Goal: Information Seeking & Learning: Learn about a topic

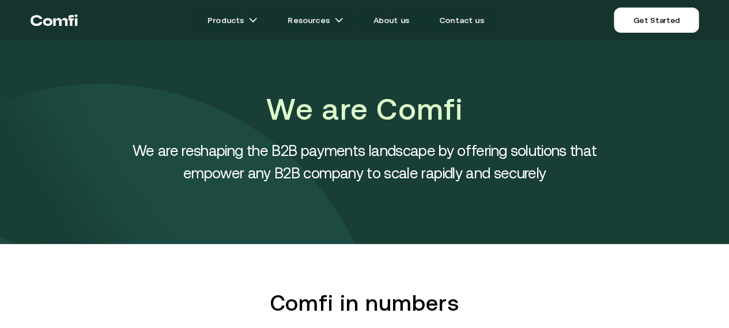
click at [509, 68] on div "We are Comfi We are reshaping the B2B payments landscape by offering solutions …" at bounding box center [364, 142] width 729 height 204
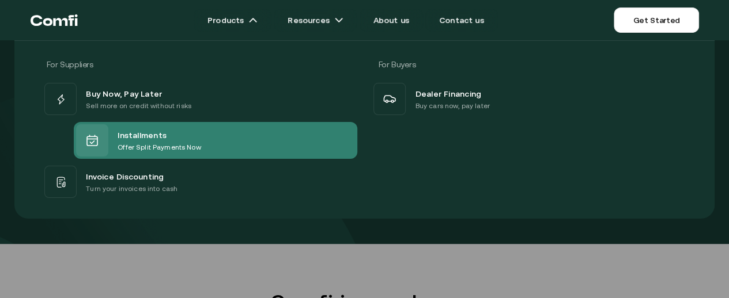
click at [166, 134] on span "Installments" at bounding box center [142, 135] width 49 height 14
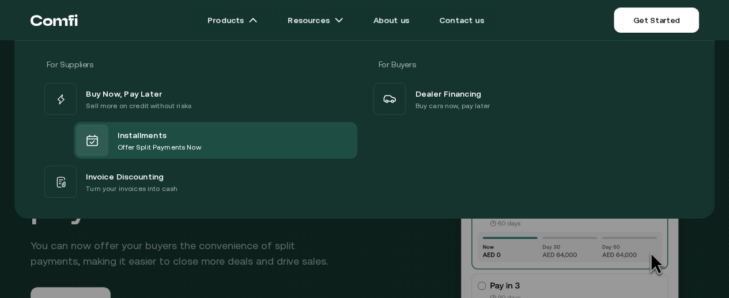
click at [32, 86] on div "For Suppliers For Buyers Buy Now, Pay Later Sell more on credit without risks I…" at bounding box center [364, 125] width 729 height 187
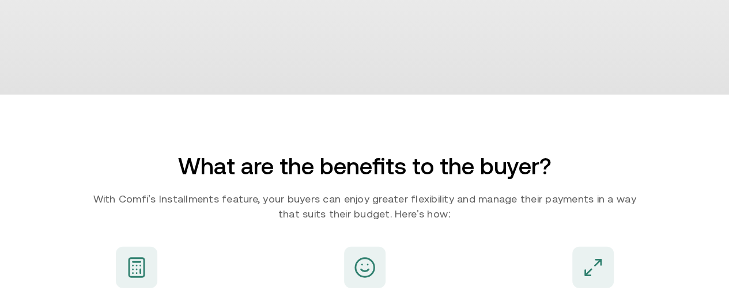
scroll to position [1325, 3]
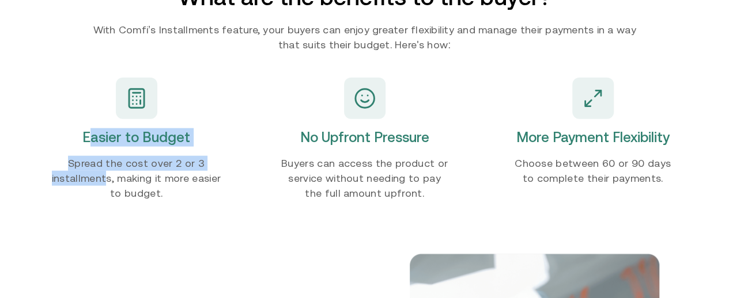
drag, startPoint x: 92, startPoint y: 185, endPoint x: 228, endPoint y: 178, distance: 136.1
click at [228, 178] on div "Easier to Budget Spread the cost over 2 or 3 installments, making it more easie…" at bounding box center [137, 139] width 212 height 160
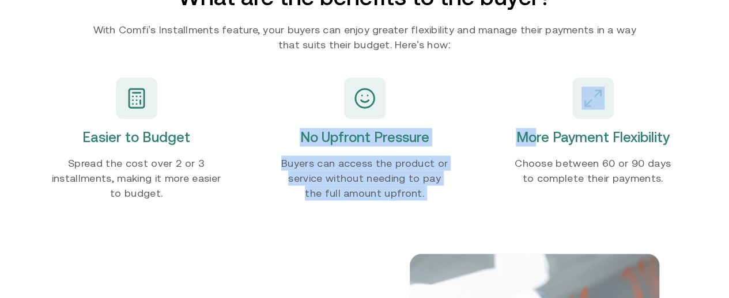
drag, startPoint x: 283, startPoint y: 179, endPoint x: 535, endPoint y: 176, distance: 251.7
click at [535, 176] on div "Easier to Budget Spread the cost over 2 or 3 installments, making it more easie…" at bounding box center [365, 139] width 668 height 160
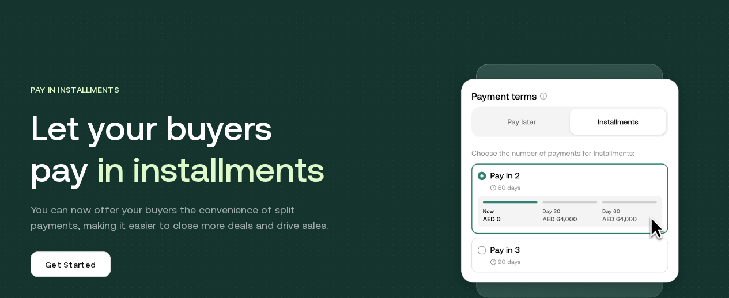
scroll to position [0, 3]
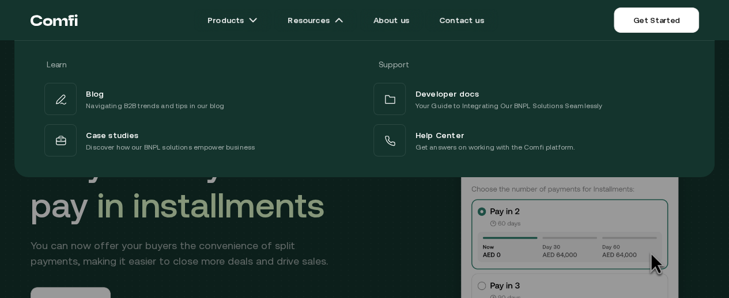
click at [58, 65] on div "Learn Support Blog Navigating B2B trends and tips in our blog Developer docs Yo…" at bounding box center [364, 105] width 729 height 146
